Goal: Contribute content: Contribute content

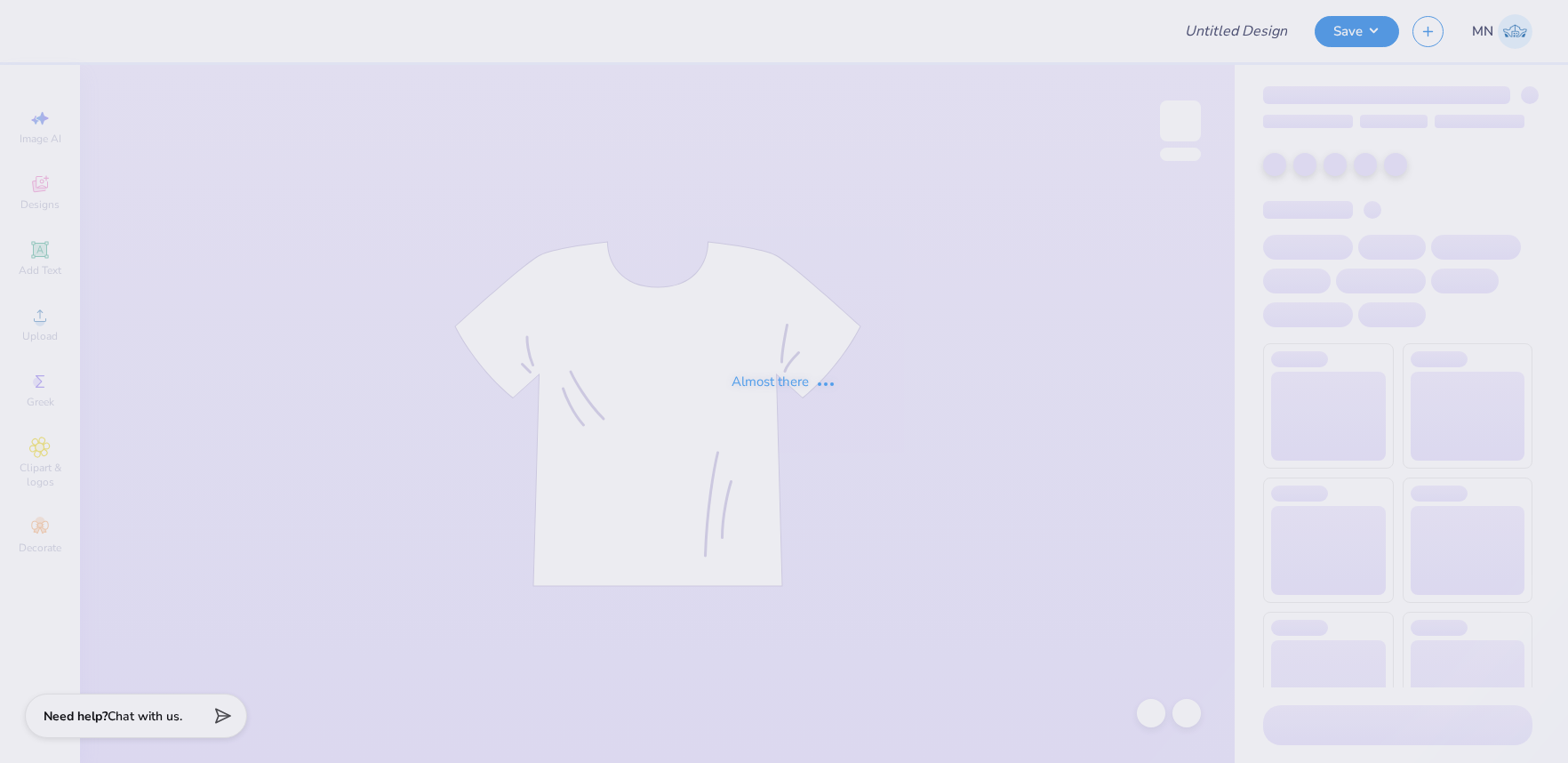
type input "Mountain Weekend - Alpha Epsilon Pi at [GEOGRAPHIC_DATA][PERSON_NAME]"
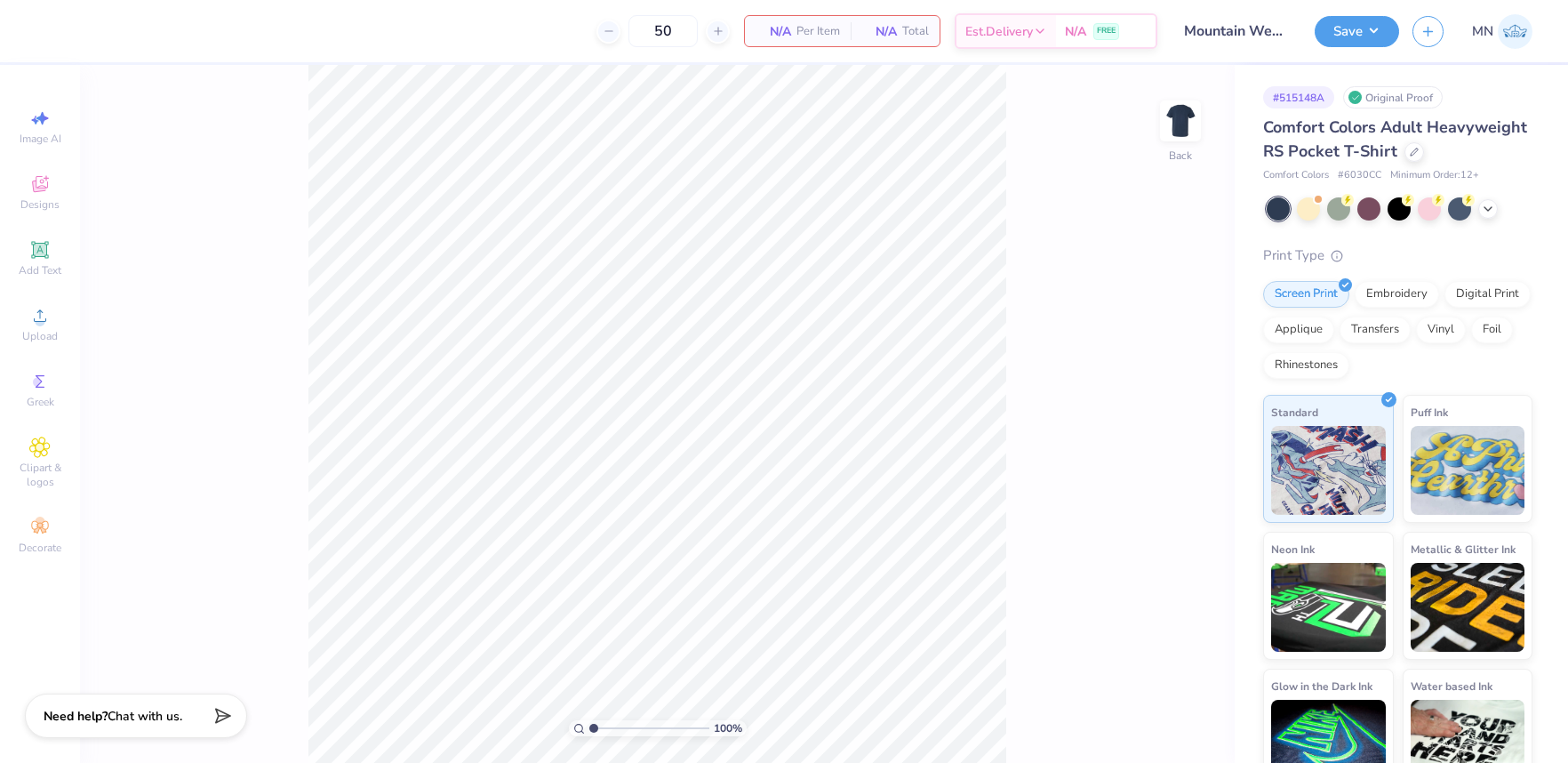
drag, startPoint x: 1174, startPoint y: 104, endPoint x: 1046, endPoint y: 180, distance: 148.9
click at [1174, 104] on img at bounding box center [1180, 121] width 35 height 35
click at [1231, 449] on div "100 % Front" at bounding box center [657, 413] width 1154 height 697
click at [42, 320] on circle at bounding box center [40, 321] width 10 height 10
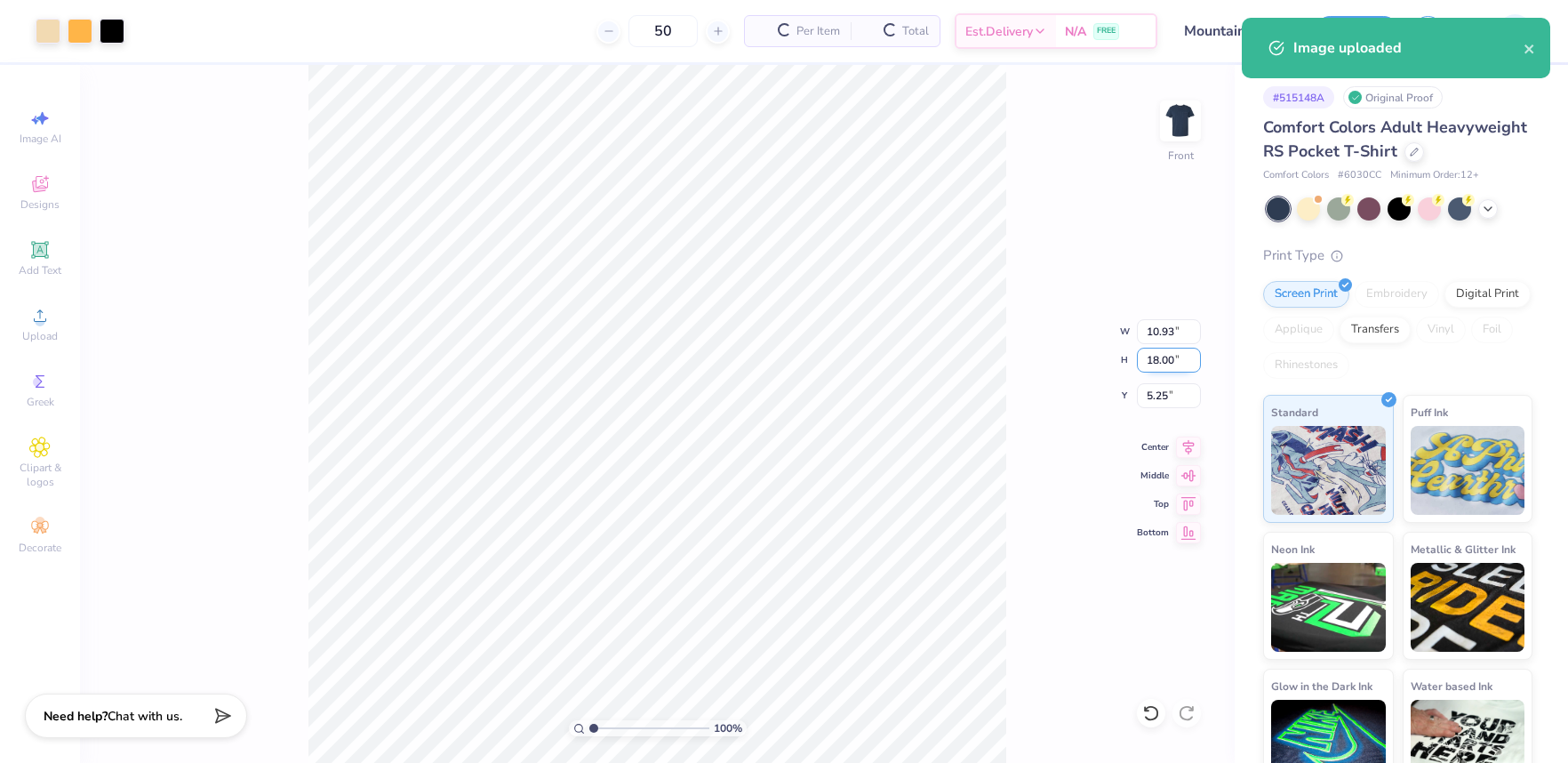
click at [1167, 367] on input "18.00" at bounding box center [1168, 359] width 64 height 25
type input "15"
type input "9.11"
type input "15.00"
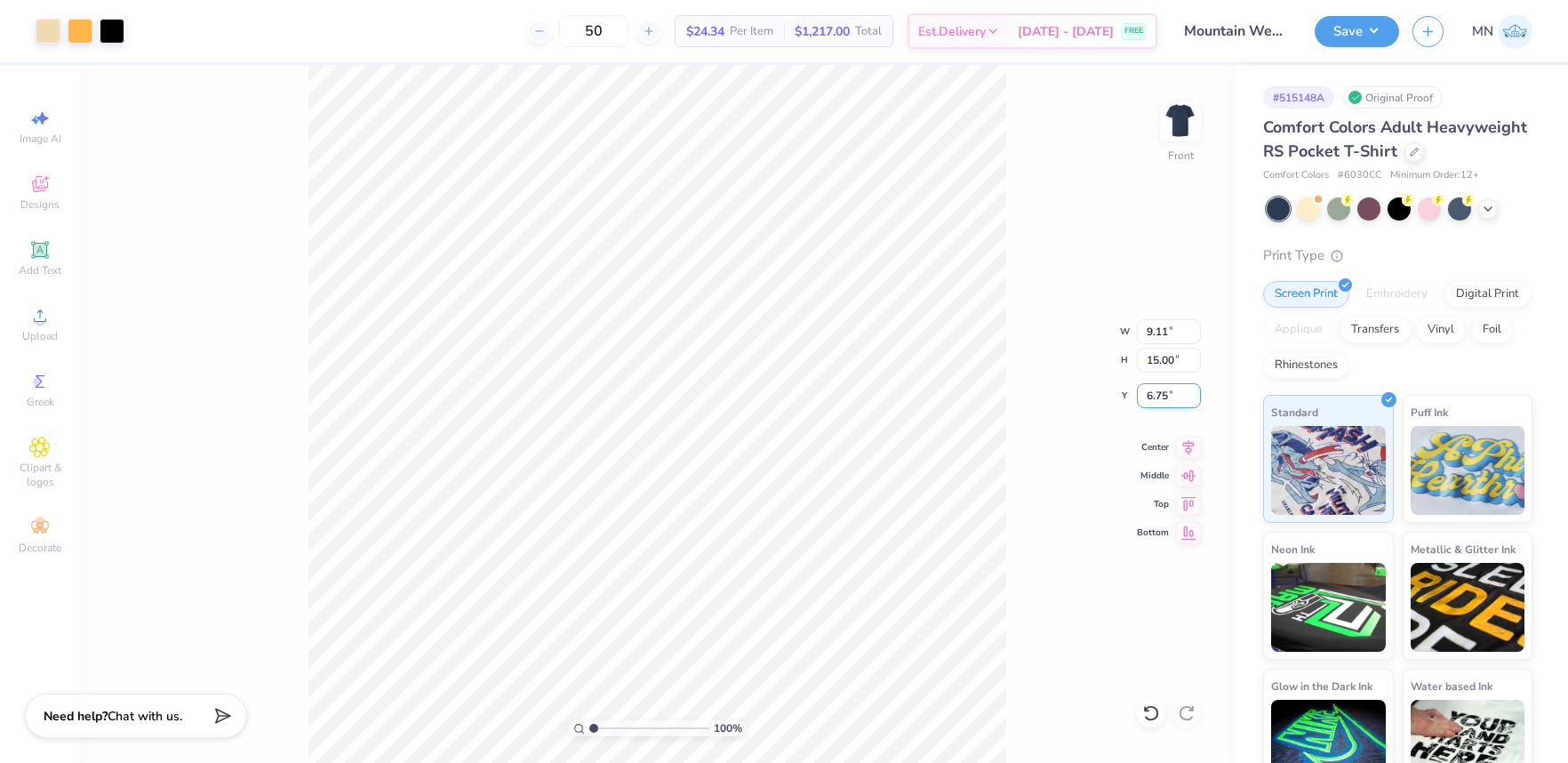
click at [1167, 406] on input "6.75" at bounding box center [1168, 395] width 64 height 25
type input "3.00"
click at [1170, 127] on img at bounding box center [1180, 120] width 71 height 71
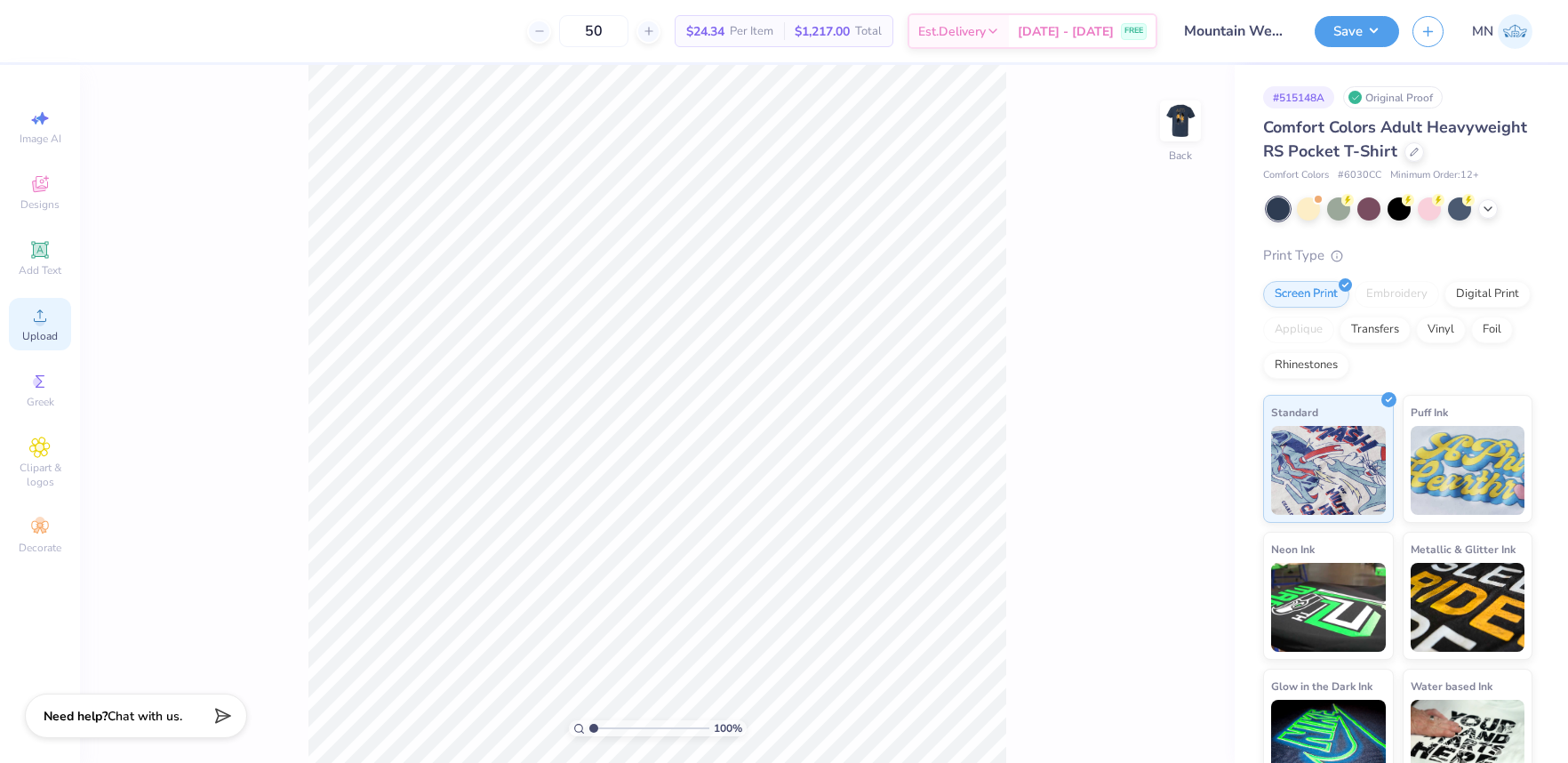
click at [42, 332] on span "Upload" at bounding box center [40, 335] width 35 height 14
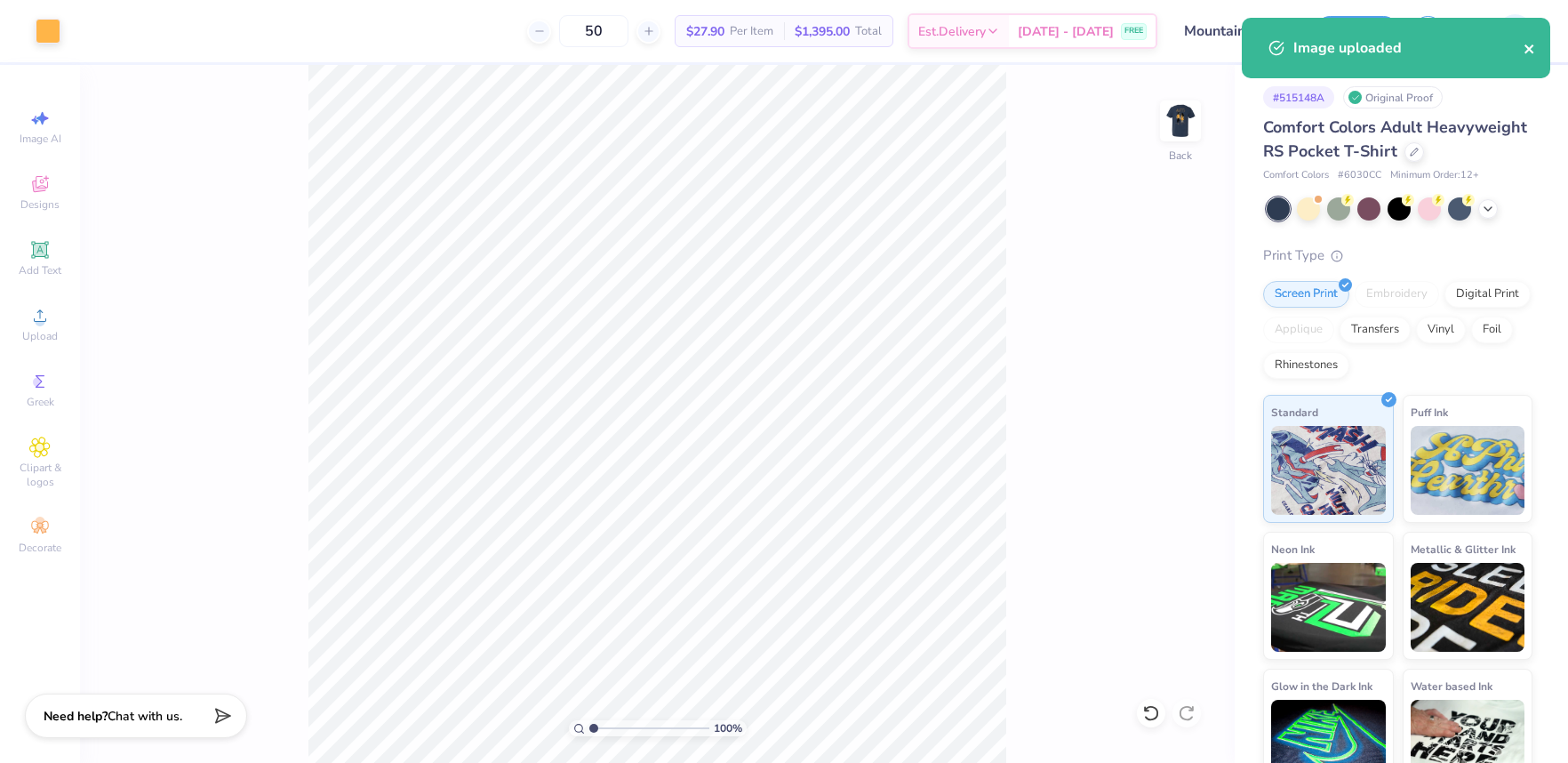
drag, startPoint x: 1530, startPoint y: 46, endPoint x: 1446, endPoint y: 44, distance: 84.0
click at [1530, 46] on icon "close" at bounding box center [1529, 49] width 9 height 9
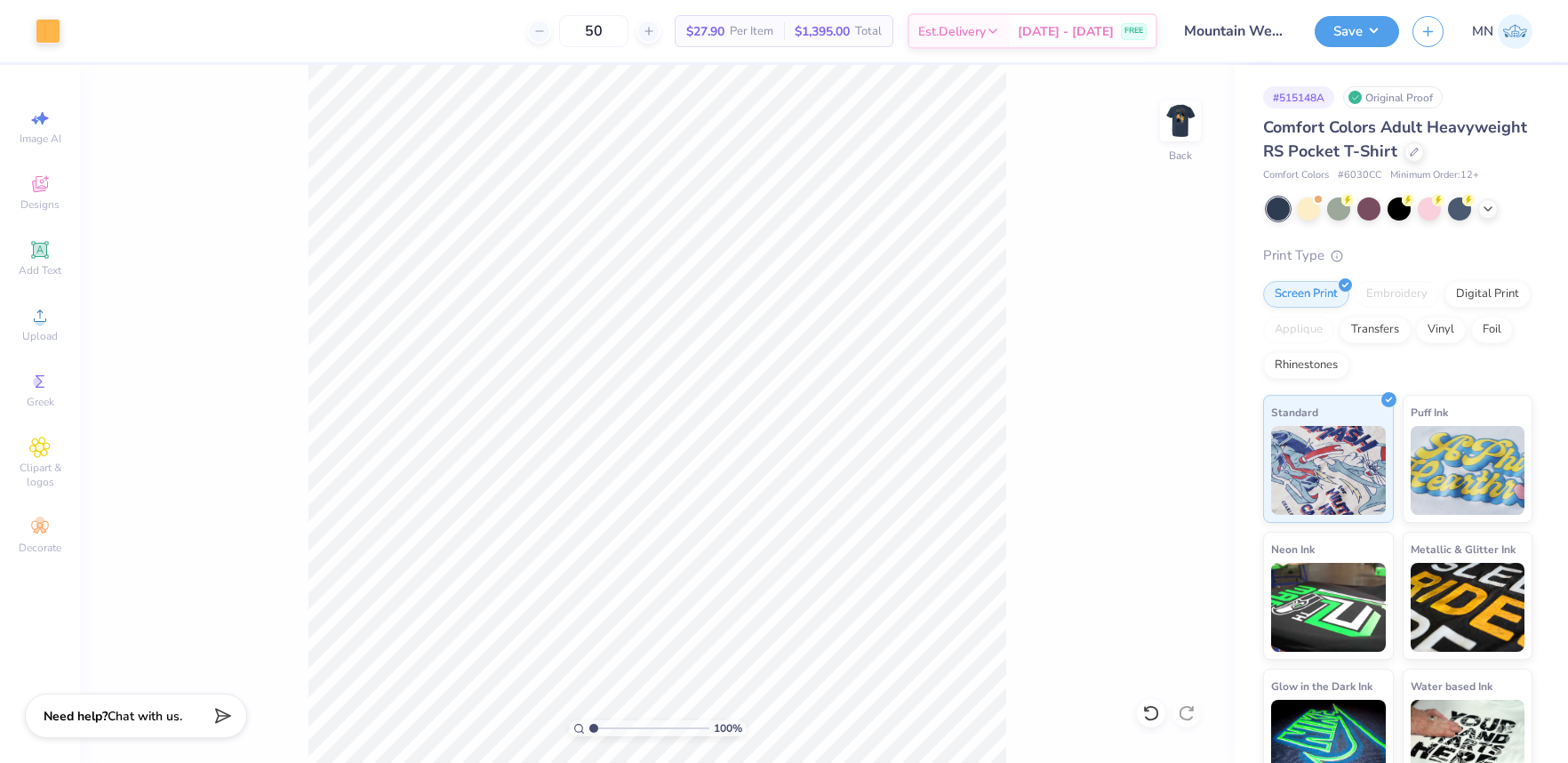
click at [1369, 38] on div "Image uploaded" at bounding box center [1396, 54] width 316 height 81
click at [1317, 35] on button "Save" at bounding box center [1356, 29] width 84 height 31
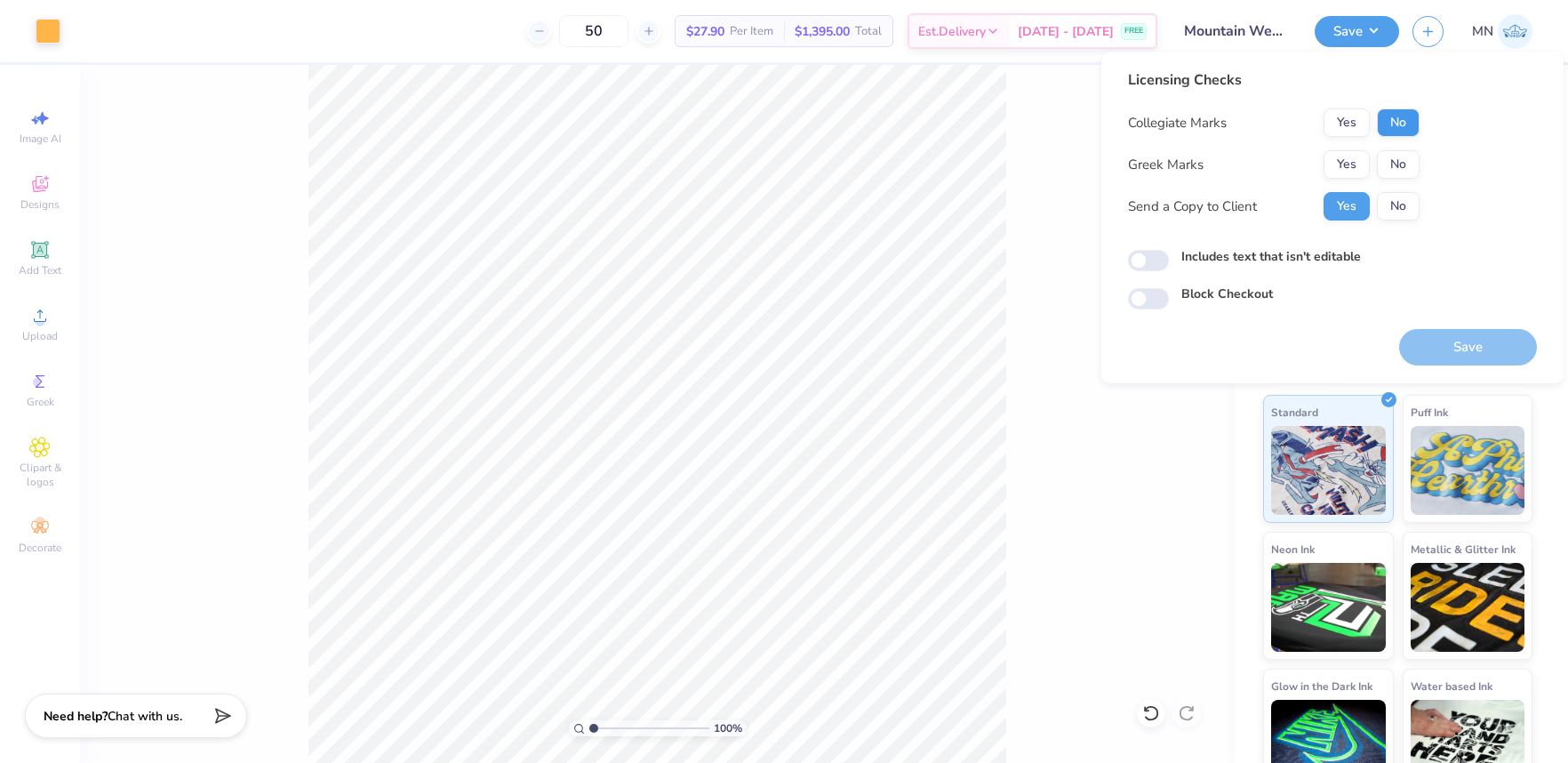
click at [1393, 137] on div "Collegiate Marks Yes No Greek Marks Yes No Send a Copy to Client Yes No" at bounding box center [1273, 164] width 292 height 112
drag, startPoint x: 1393, startPoint y: 126, endPoint x: 1361, endPoint y: 146, distance: 37.7
click at [1393, 126] on button "No" at bounding box center [1398, 122] width 42 height 29
click at [1346, 155] on button "Yes" at bounding box center [1346, 164] width 46 height 29
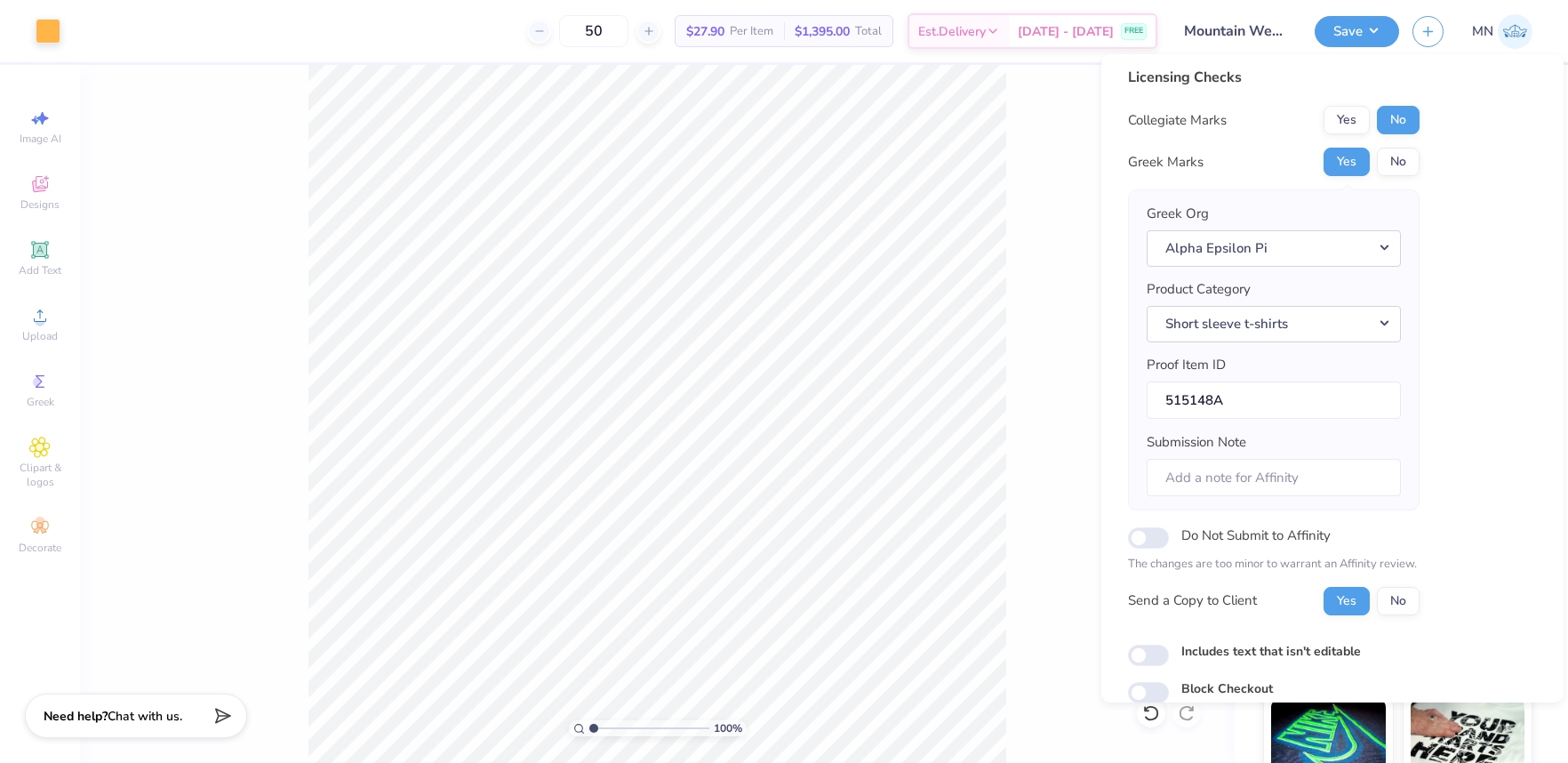
scroll to position [80, 0]
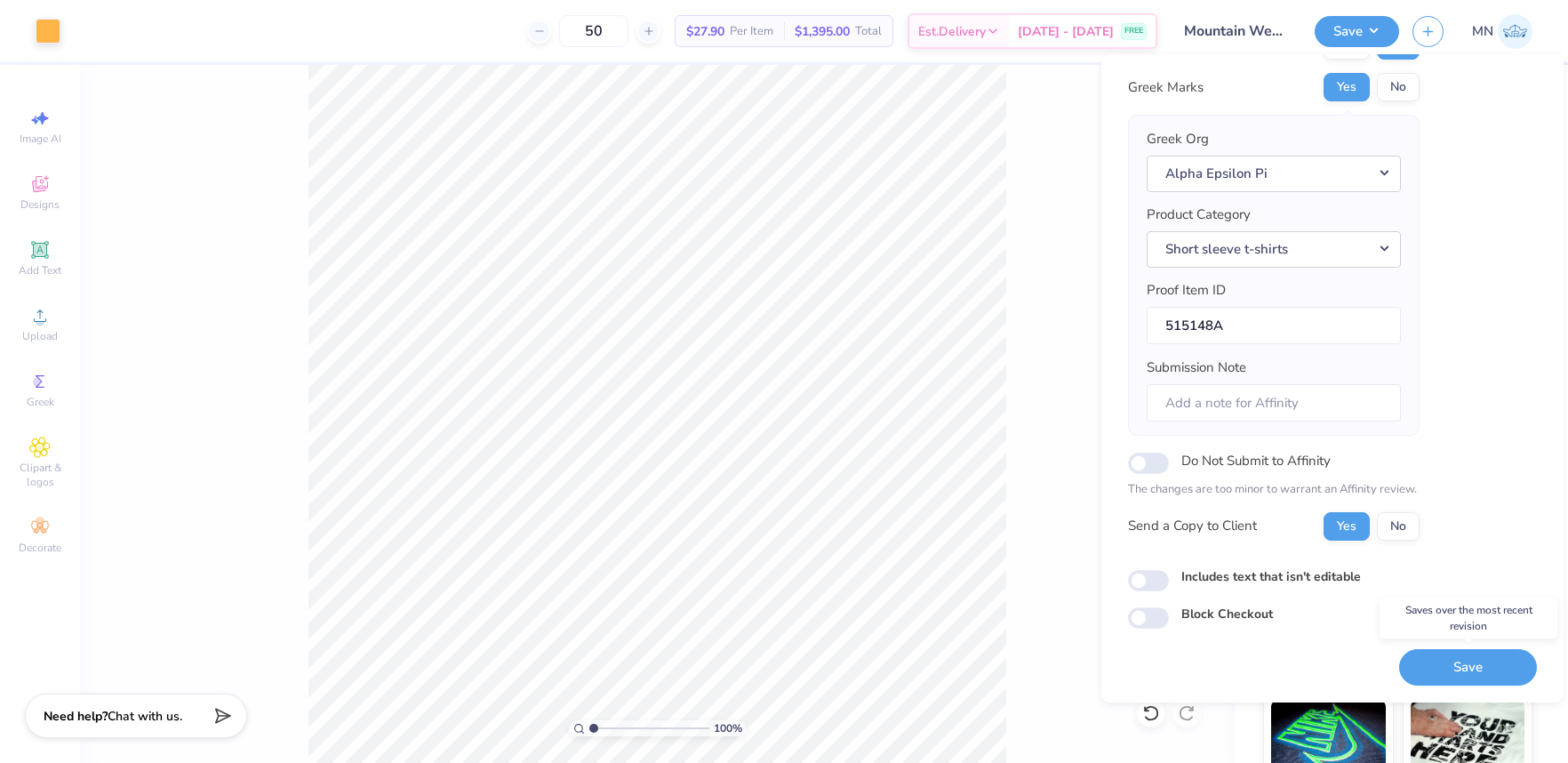
drag, startPoint x: 1452, startPoint y: 657, endPoint x: 1430, endPoint y: 532, distance: 126.9
click at [1452, 657] on button "Save" at bounding box center [1467, 667] width 138 height 36
